Goal: Task Accomplishment & Management: Manage account settings

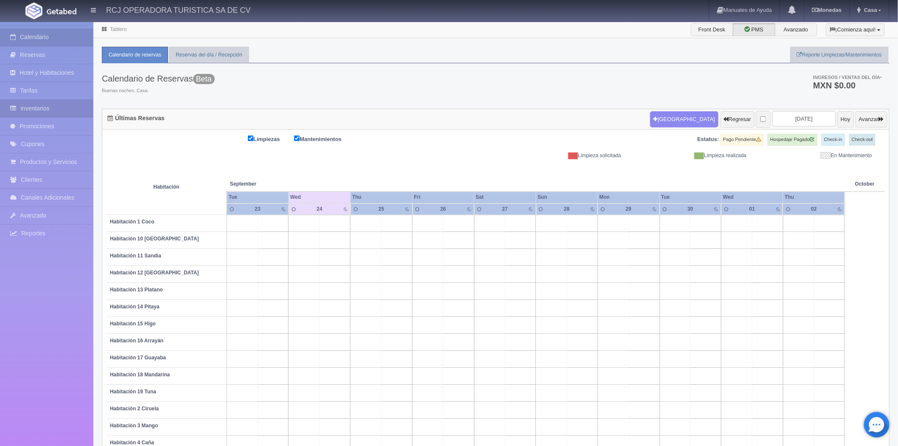
click at [39, 105] on link "Inventarios" at bounding box center [46, 108] width 93 height 17
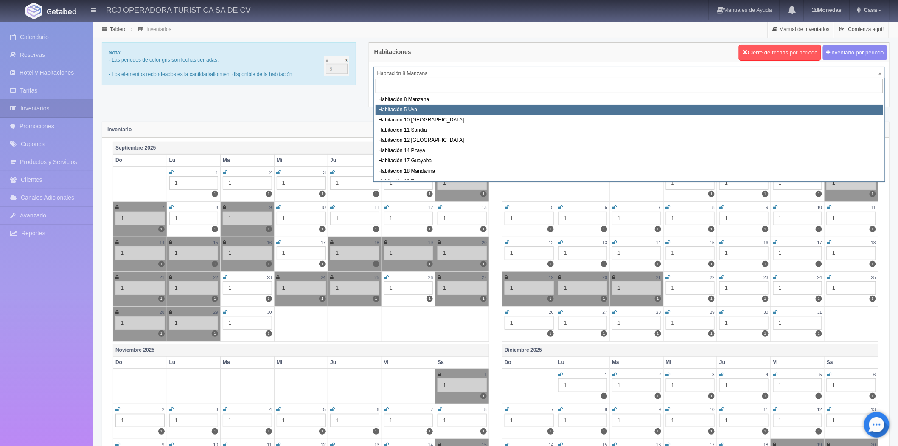
select select "1573"
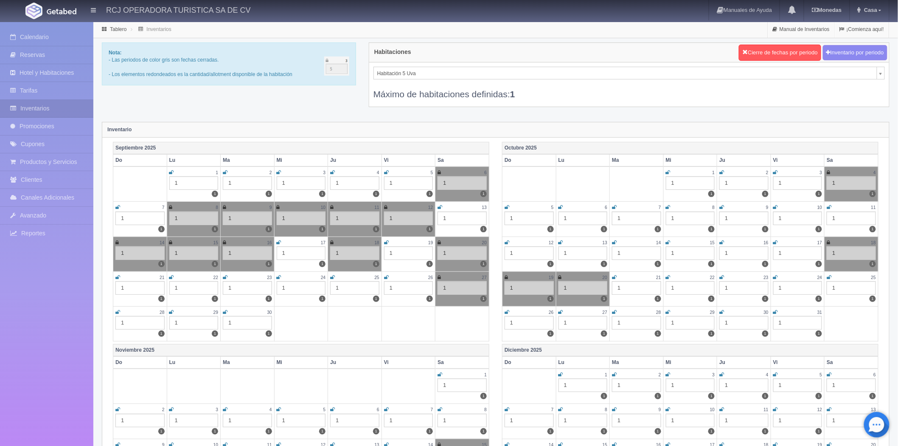
click at [278, 275] on icon at bounding box center [279, 277] width 5 height 5
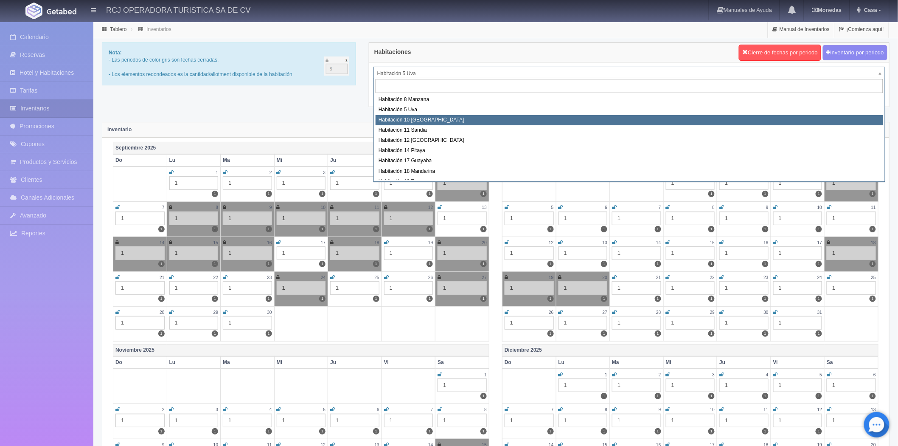
select select "1574"
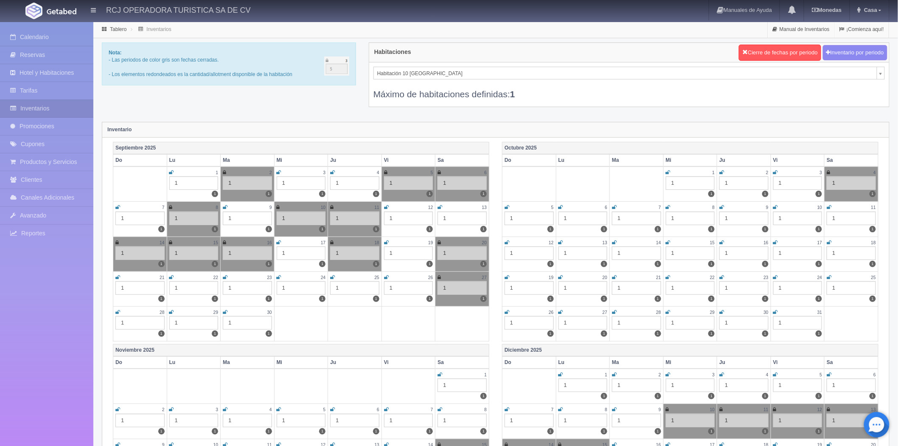
click at [280, 275] on icon at bounding box center [279, 277] width 5 height 5
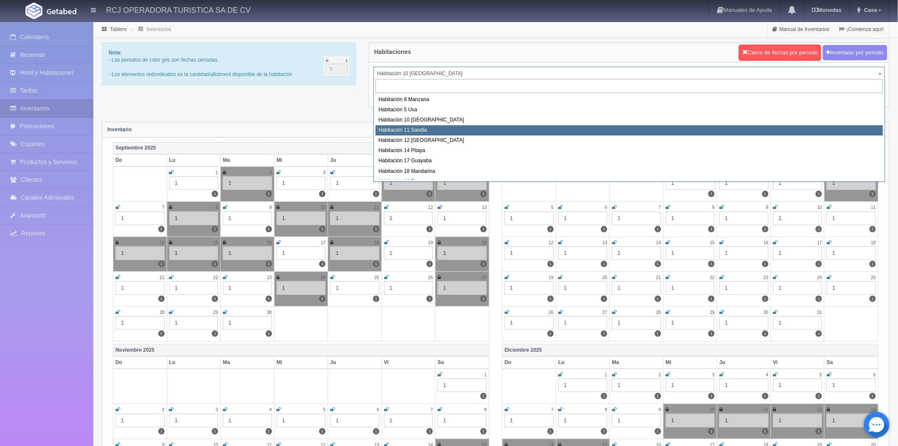
select select "1575"
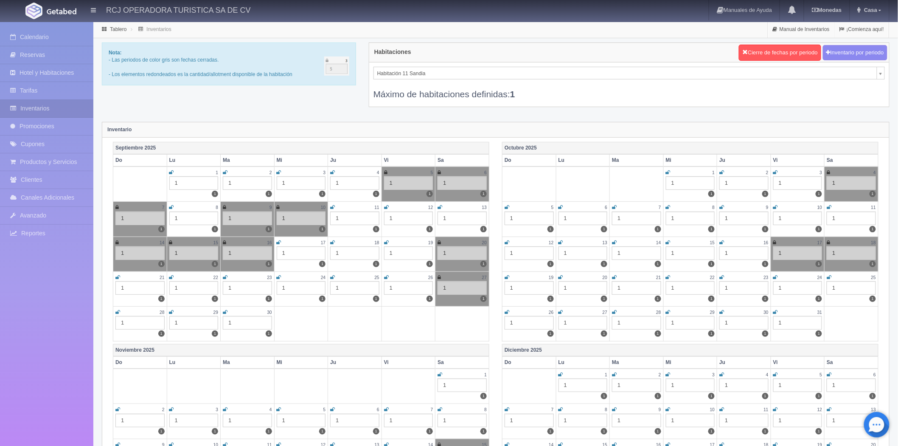
click at [281, 275] on icon at bounding box center [279, 277] width 5 height 5
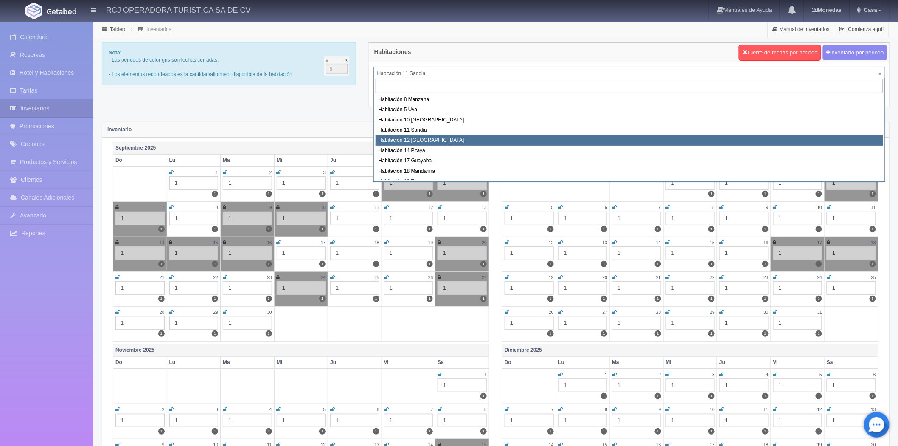
select select "1576"
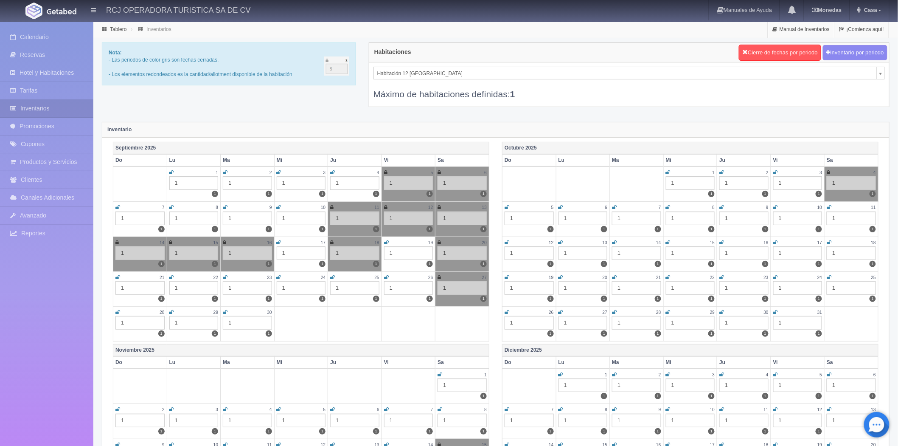
drag, startPoint x: 0, startPoint y: 0, endPoint x: 281, endPoint y: 275, distance: 393.1
click at [281, 275] on icon at bounding box center [279, 277] width 5 height 5
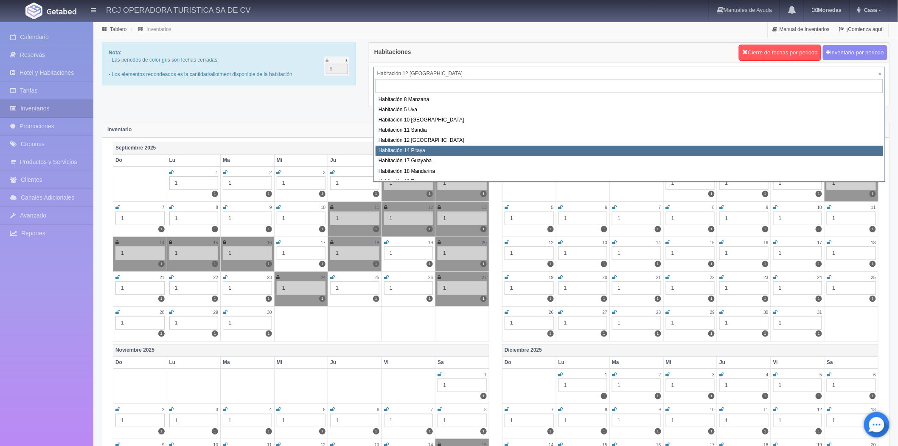
select select "1577"
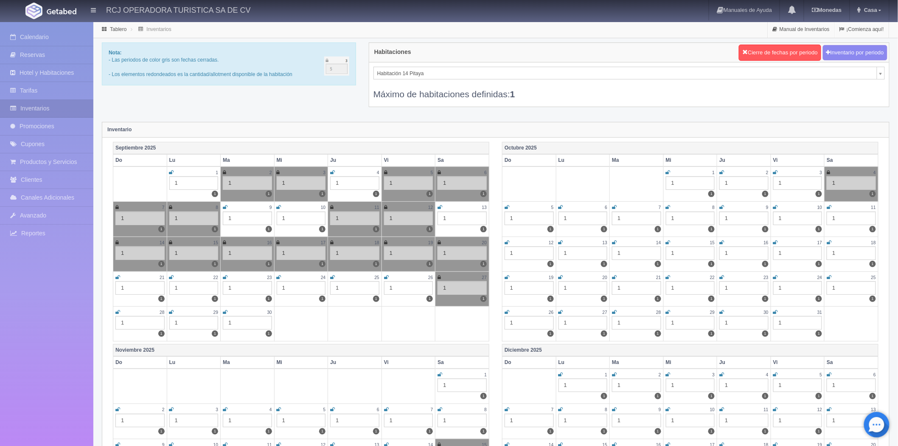
click at [279, 275] on icon at bounding box center [279, 277] width 5 height 5
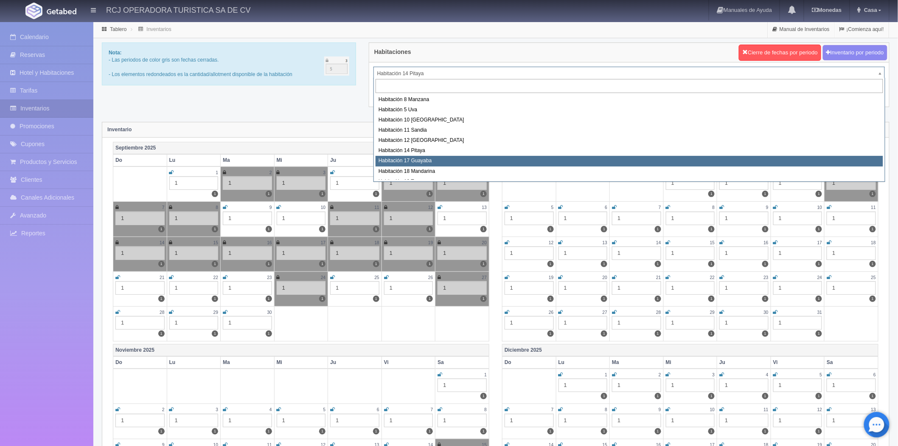
select select "1578"
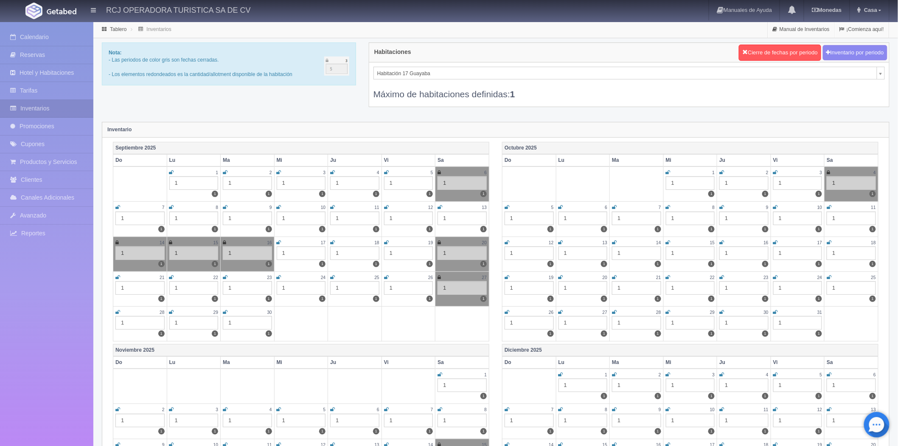
click at [279, 276] on icon at bounding box center [279, 277] width 5 height 5
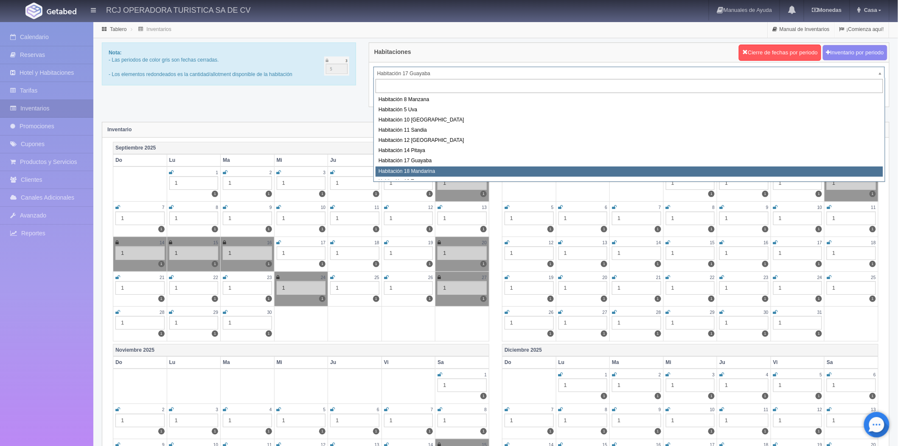
select select "1579"
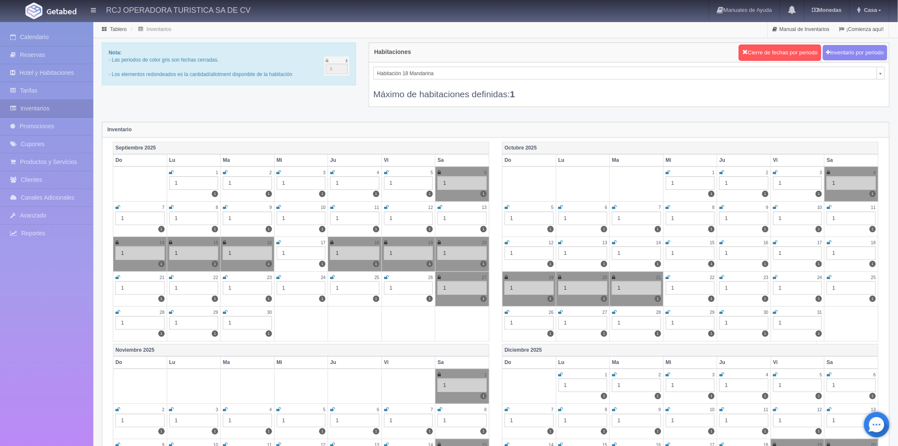
click at [279, 276] on icon at bounding box center [279, 277] width 5 height 5
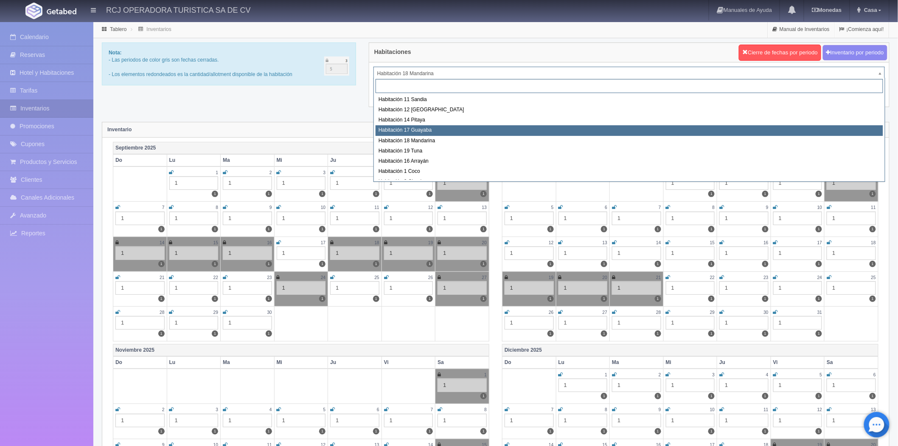
scroll to position [47, 0]
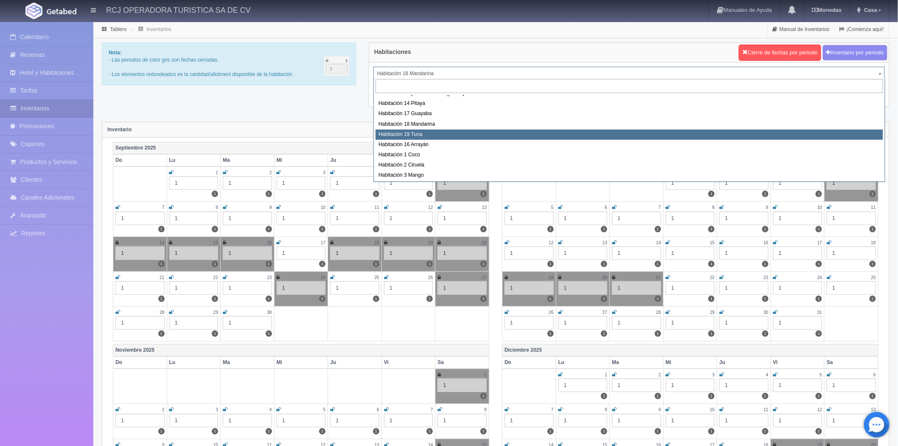
select select "1580"
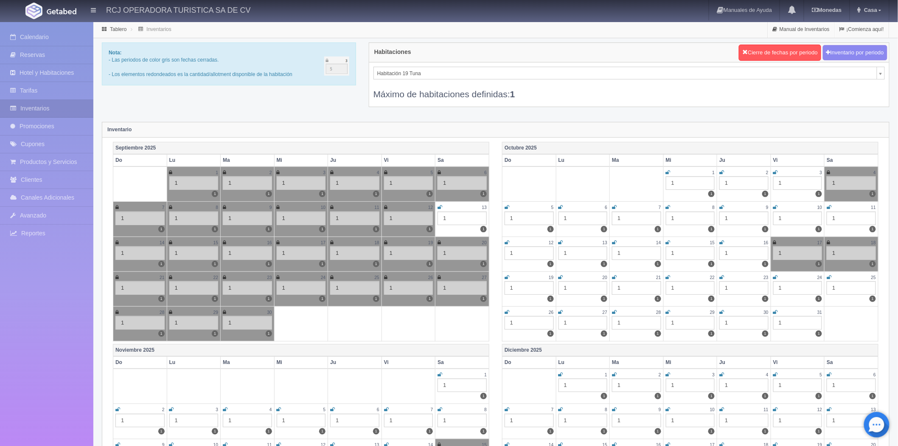
scroll to position [3, 0]
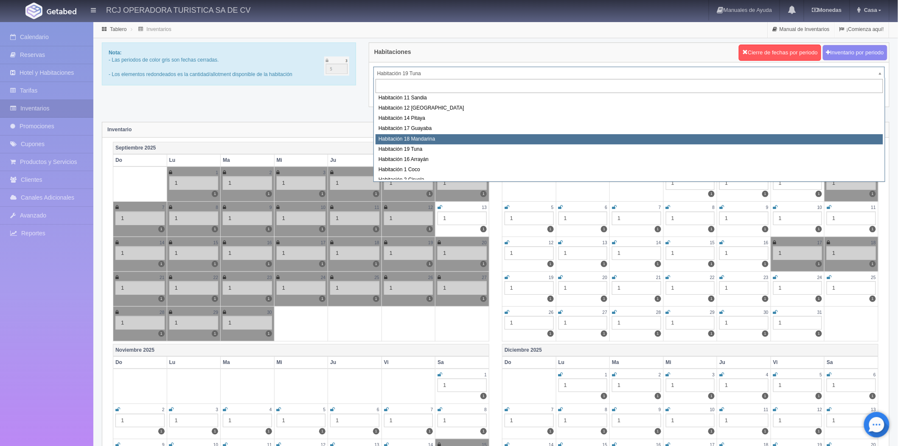
scroll to position [62, 0]
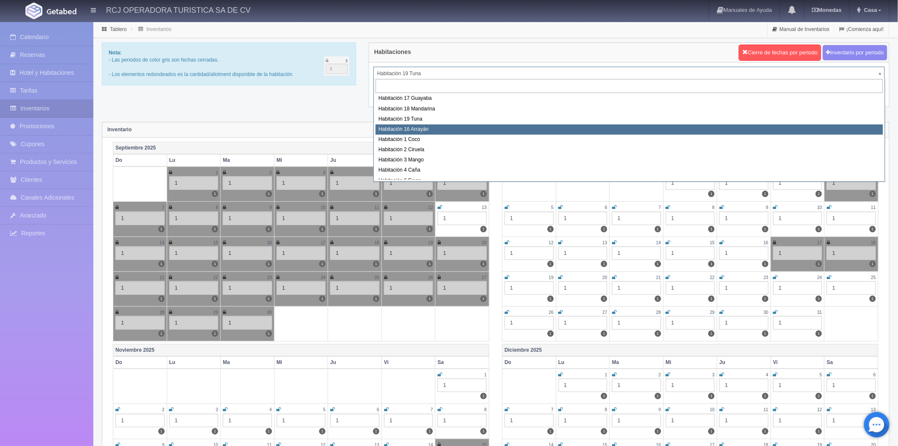
select select "1581"
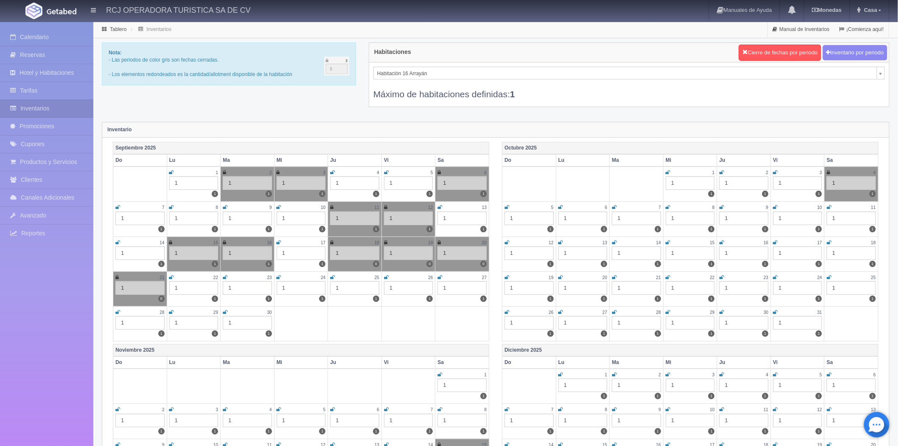
click at [279, 276] on icon at bounding box center [279, 277] width 5 height 5
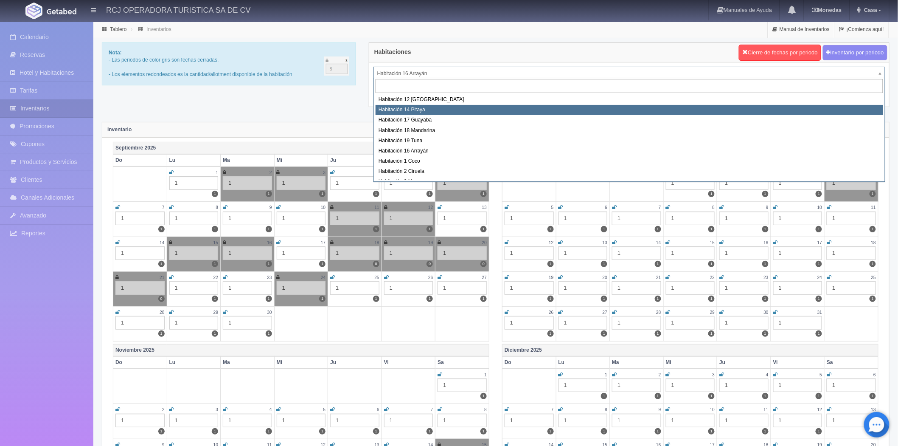
scroll to position [57, 0]
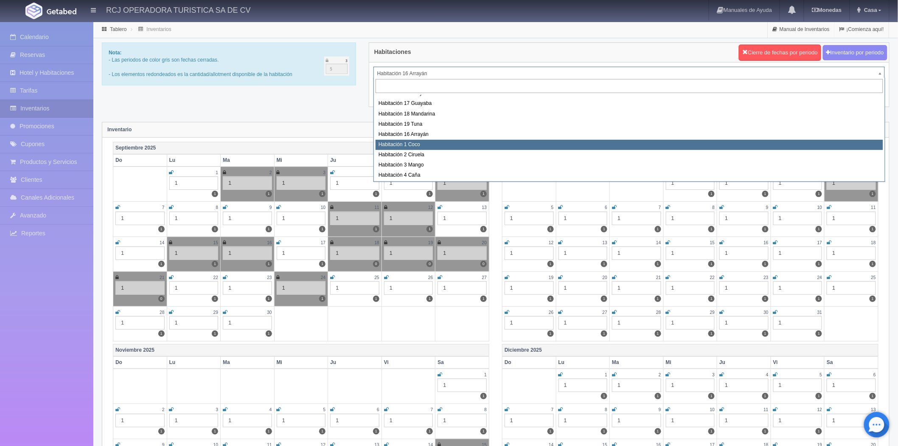
select select "1606"
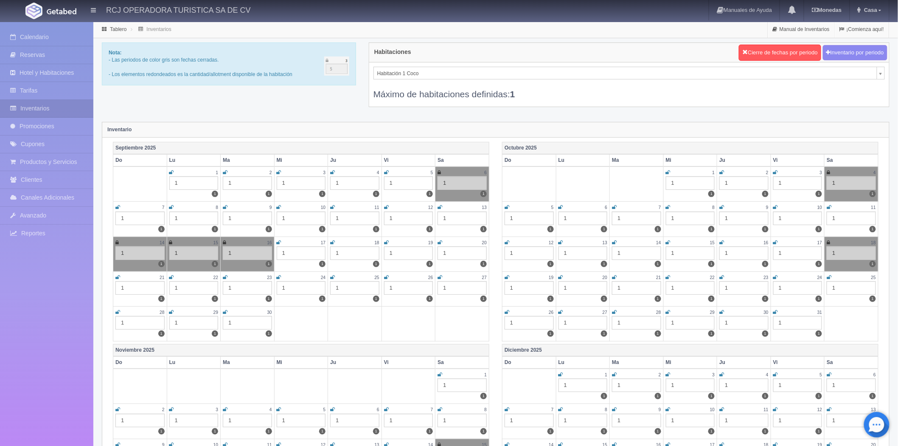
click at [279, 275] on icon at bounding box center [279, 277] width 5 height 5
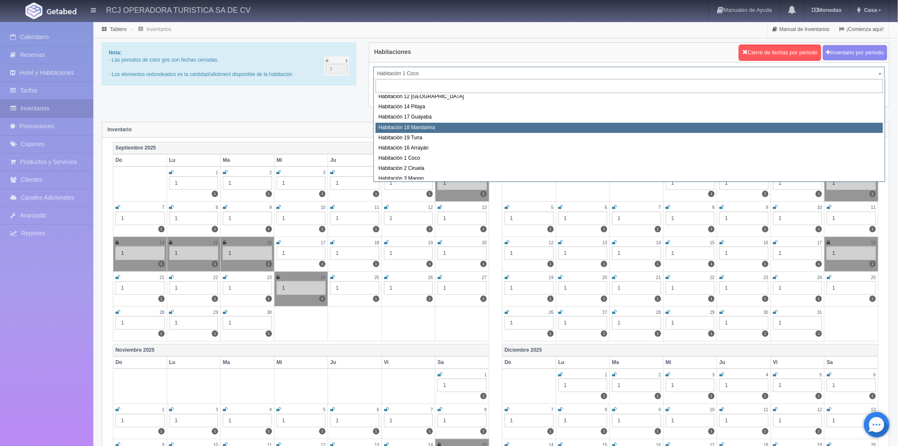
scroll to position [67, 0]
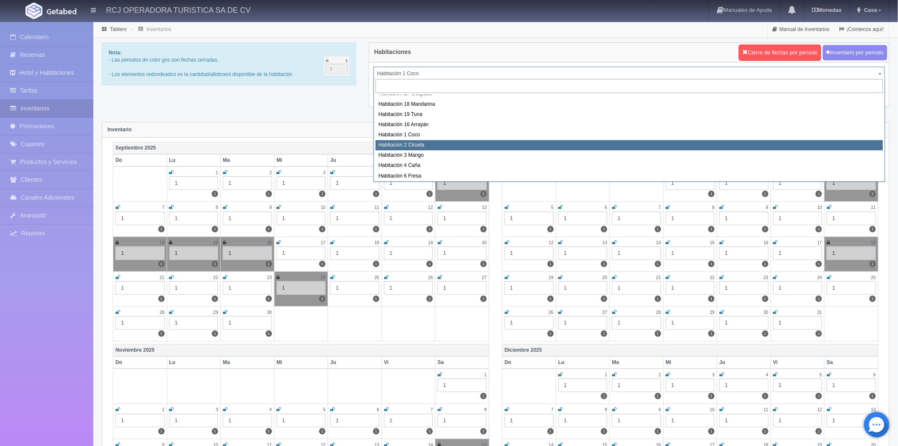
select select "1607"
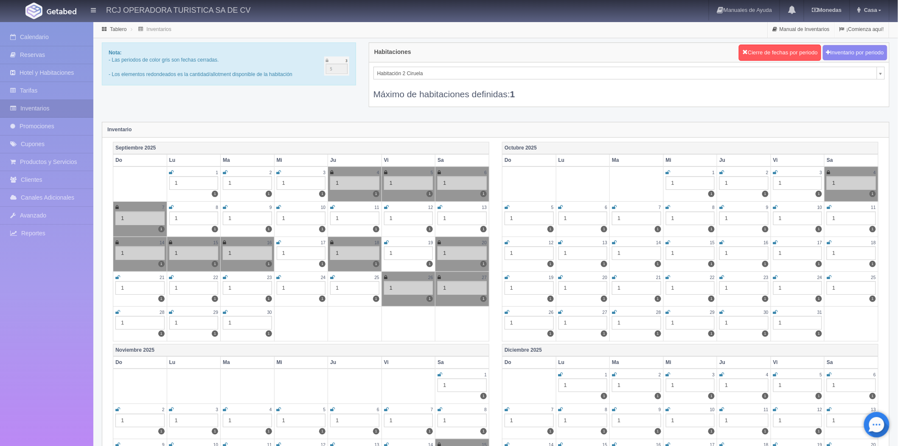
click at [278, 276] on icon at bounding box center [279, 277] width 5 height 5
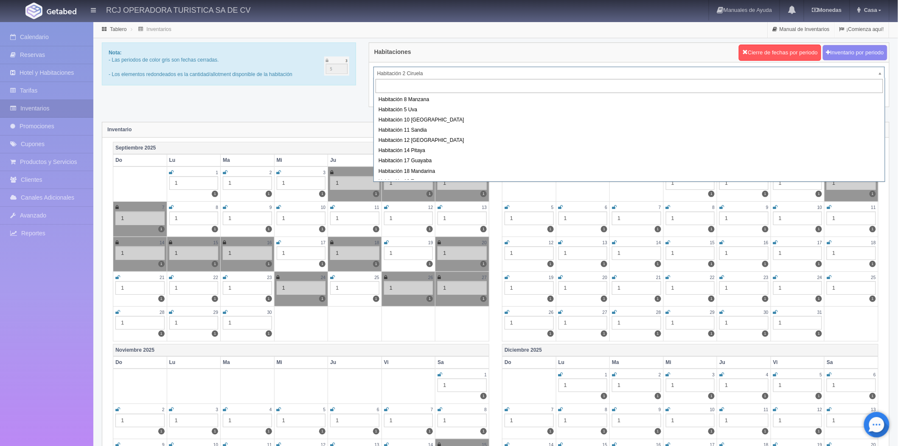
drag, startPoint x: 402, startPoint y: 69, endPoint x: 401, endPoint y: 75, distance: 6.1
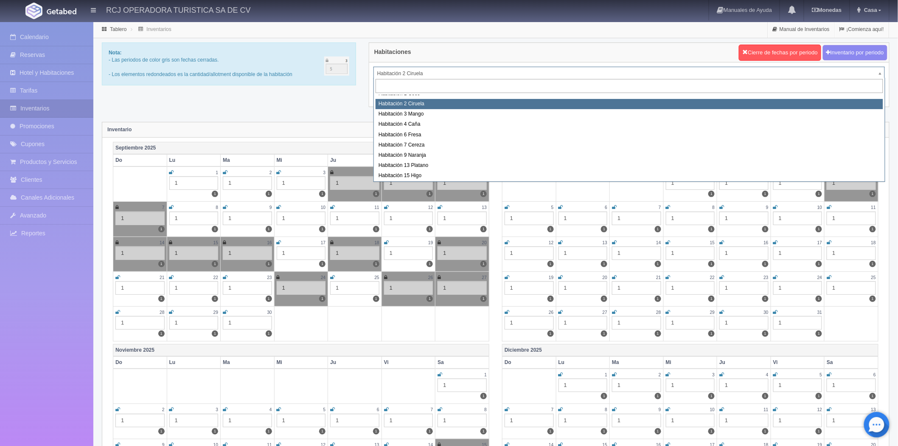
scroll to position [109, 0]
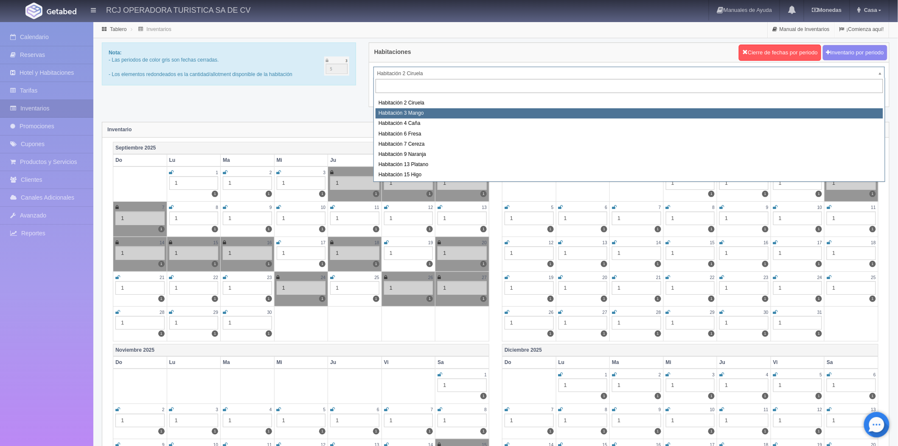
select select "1608"
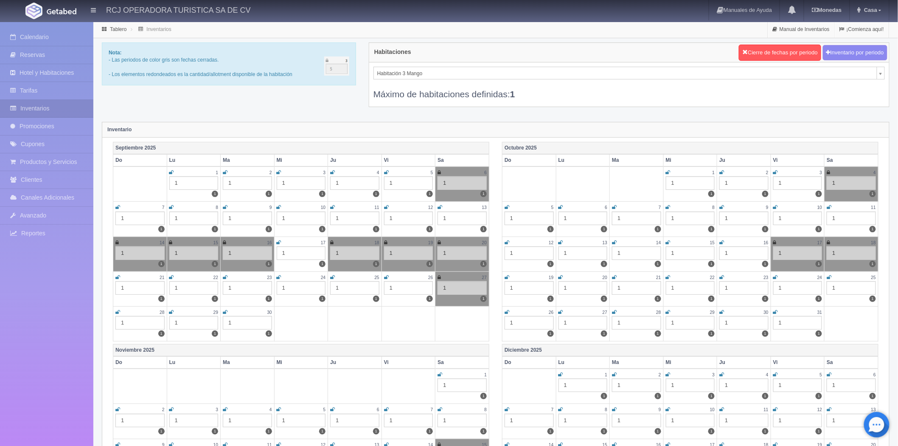
click at [279, 276] on icon at bounding box center [279, 277] width 5 height 5
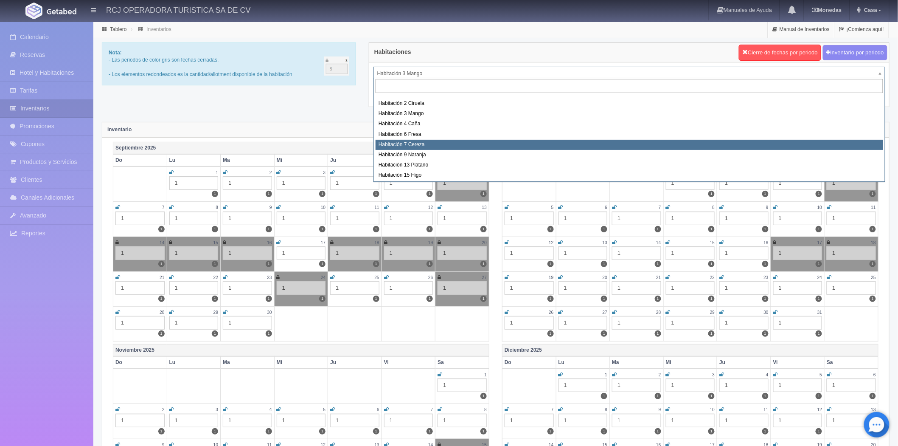
scroll to position [109, 0]
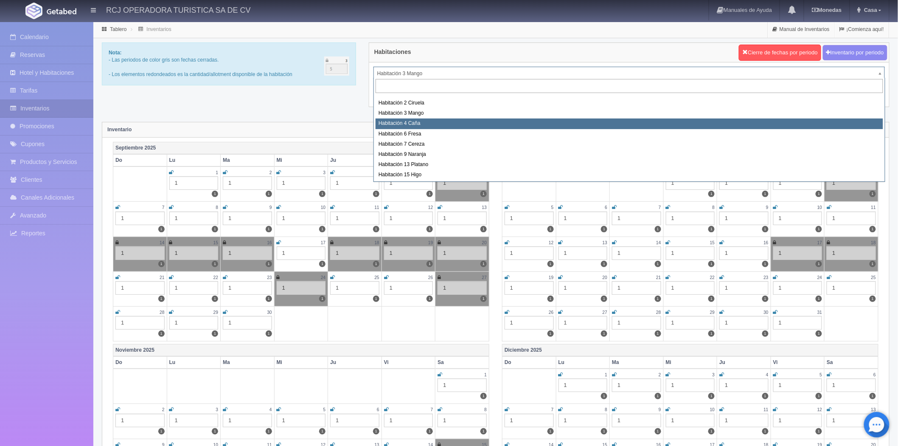
select select "1609"
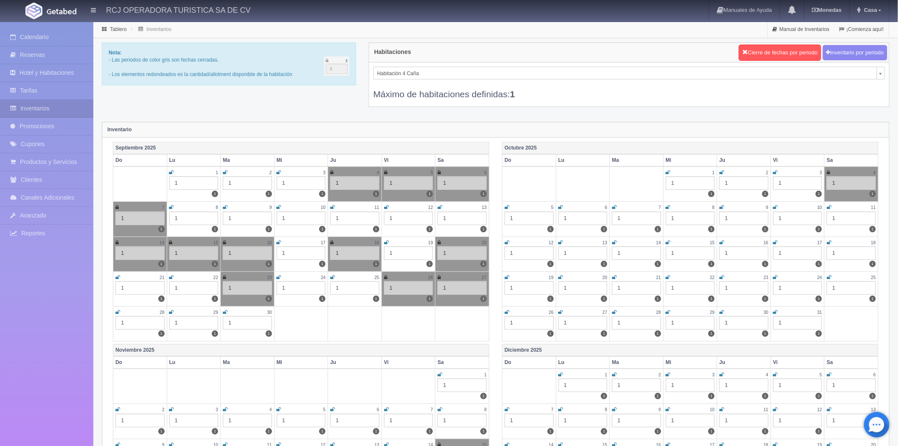
click at [278, 275] on icon at bounding box center [279, 277] width 5 height 5
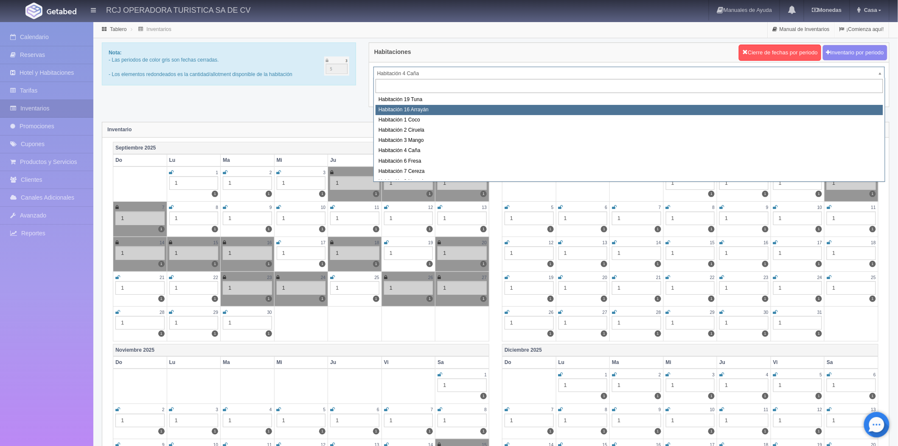
scroll to position [98, 0]
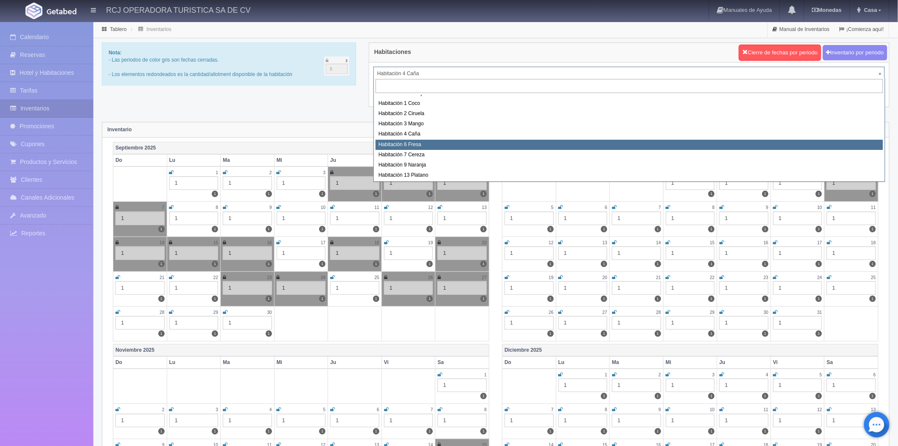
select select "1610"
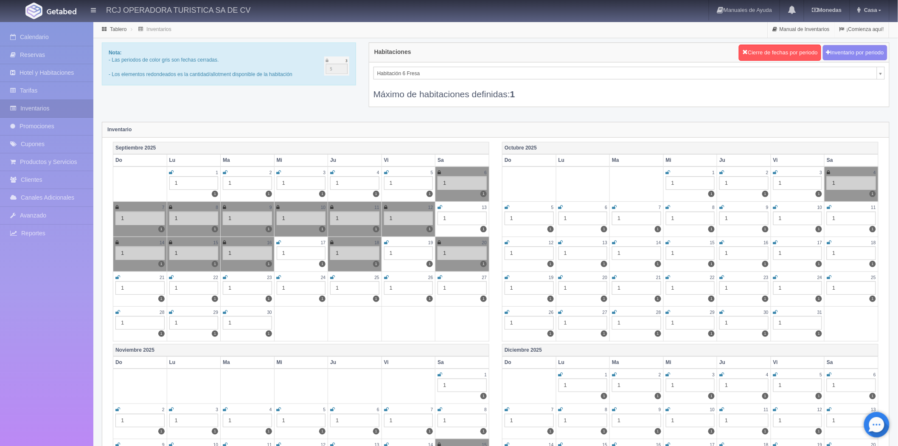
click at [278, 275] on icon at bounding box center [279, 277] width 5 height 5
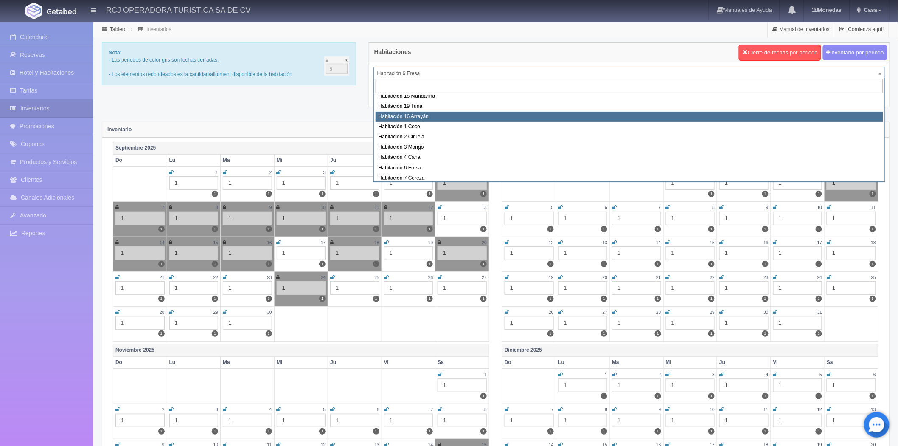
scroll to position [109, 0]
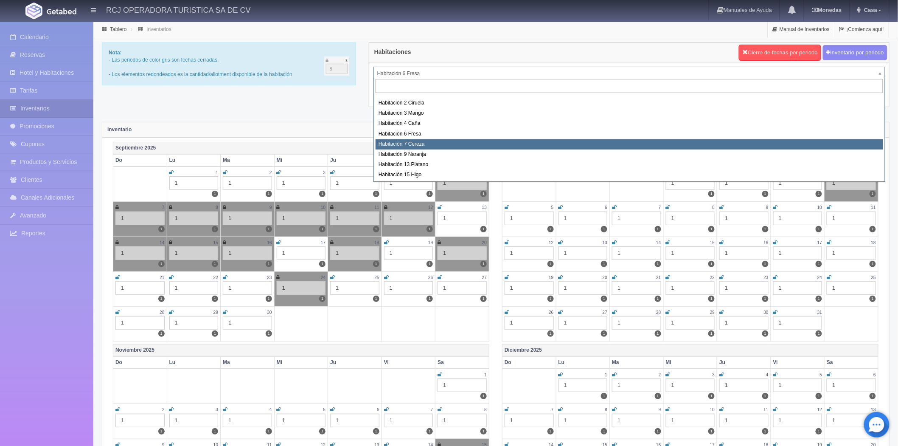
select select "1611"
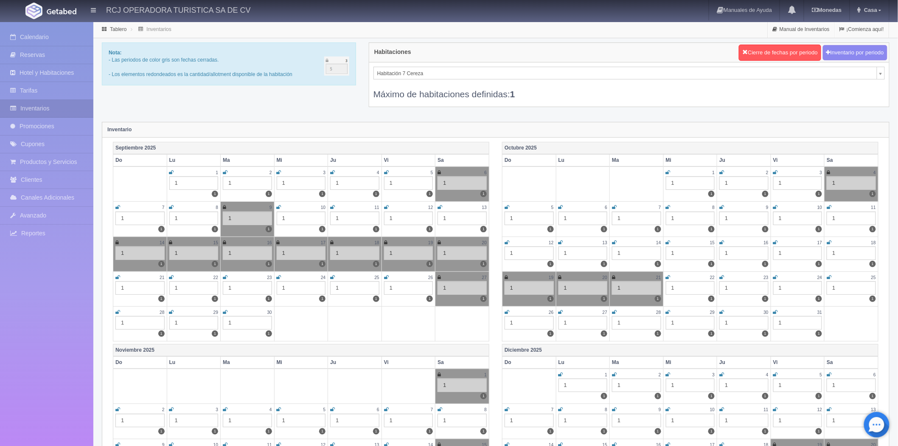
click at [278, 277] on icon at bounding box center [279, 277] width 5 height 5
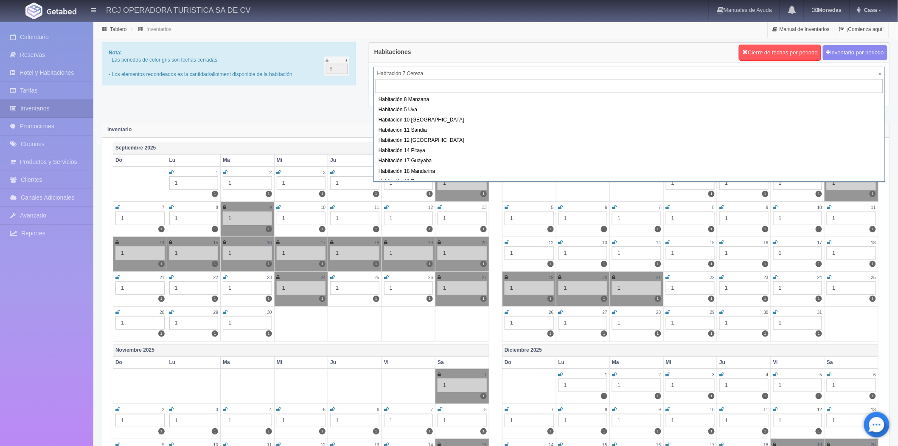
drag, startPoint x: 422, startPoint y: 73, endPoint x: 418, endPoint y: 80, distance: 8.2
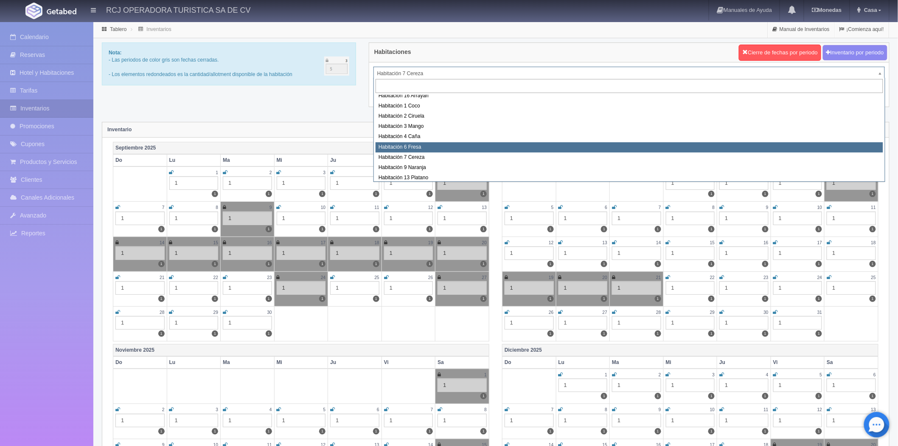
scroll to position [109, 0]
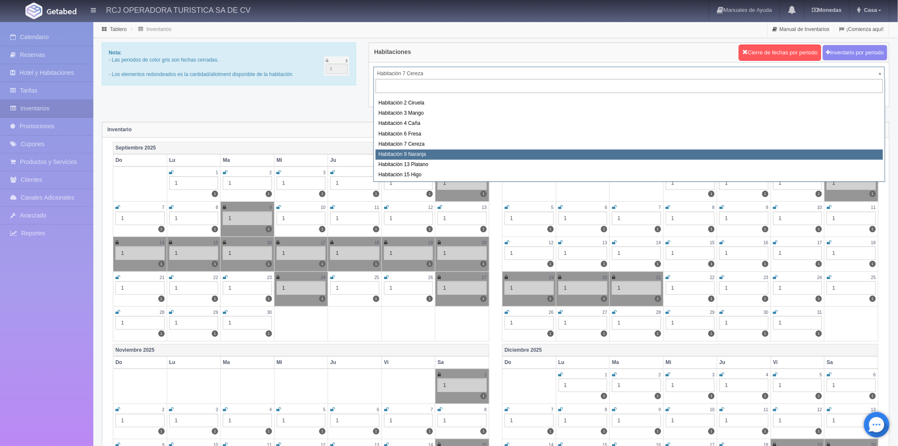
select select "1612"
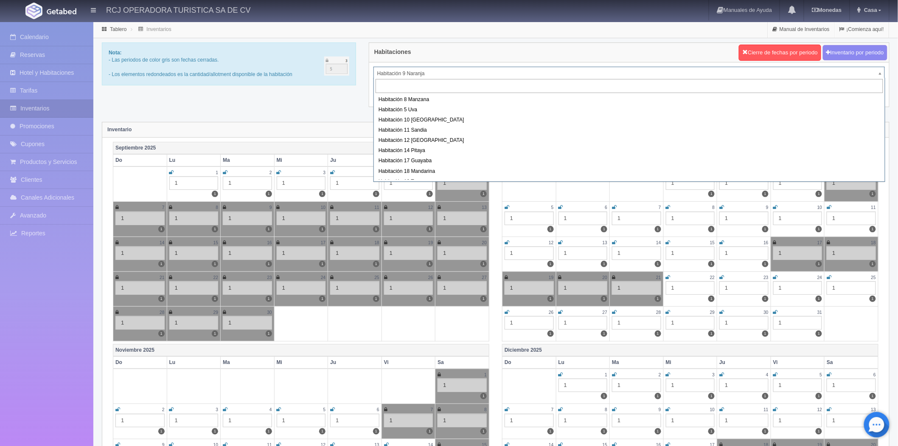
drag, startPoint x: 424, startPoint y: 74, endPoint x: 425, endPoint y: 79, distance: 4.3
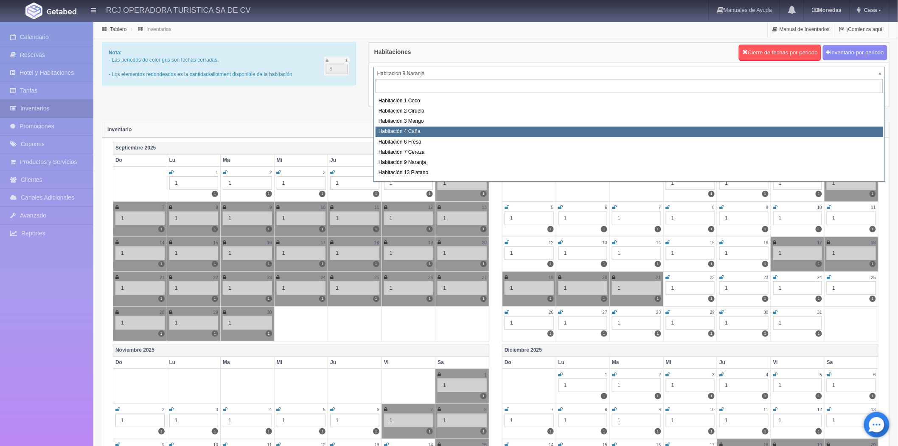
scroll to position [109, 0]
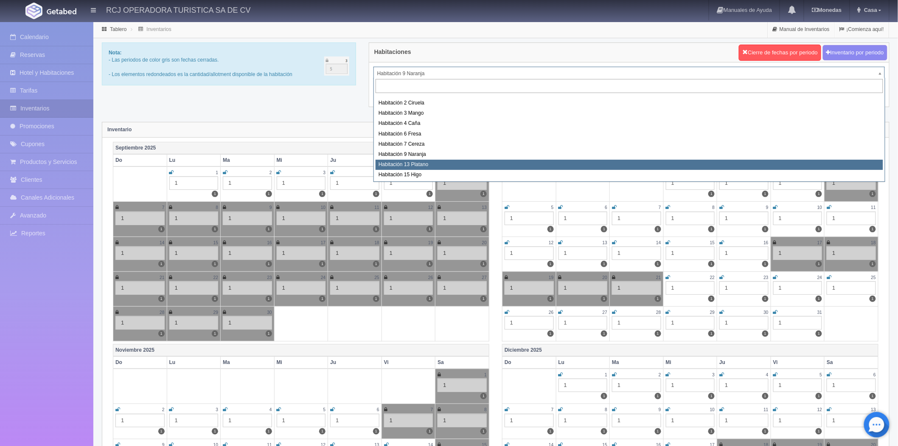
select select "1613"
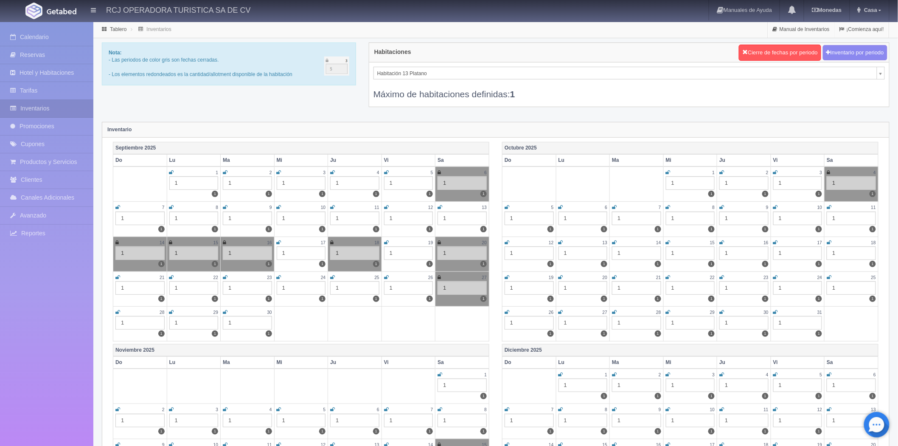
click at [277, 276] on icon at bounding box center [279, 277] width 5 height 5
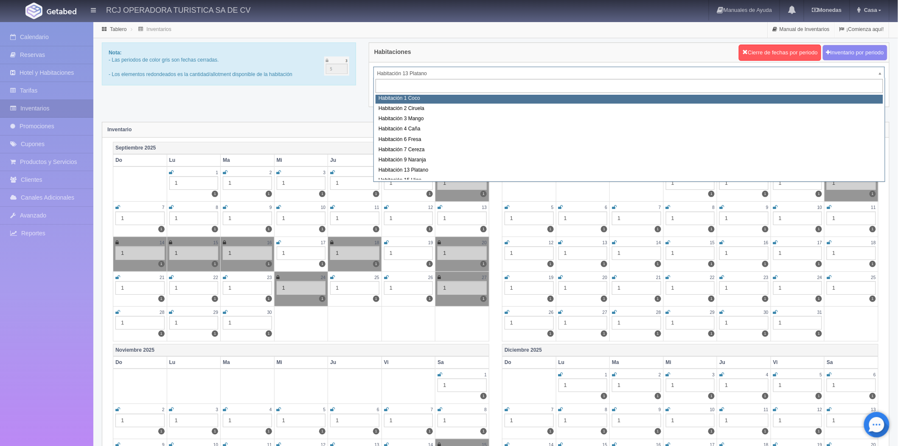
scroll to position [109, 0]
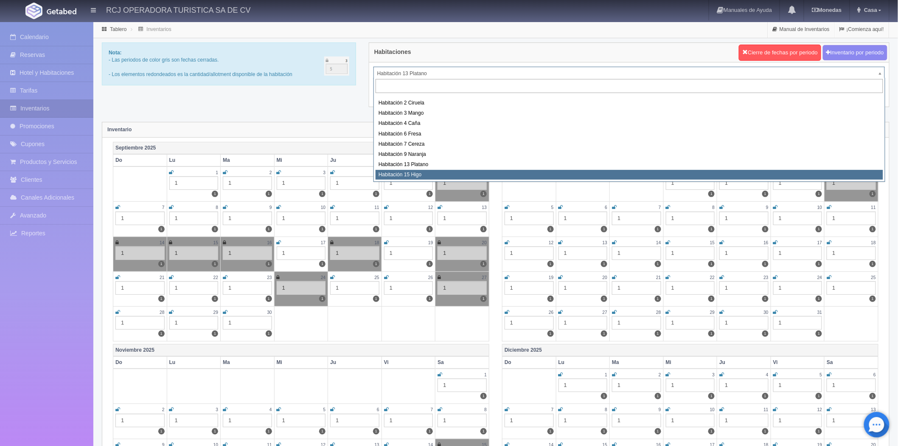
select select "1614"
